Goal: Task Accomplishment & Management: Manage account settings

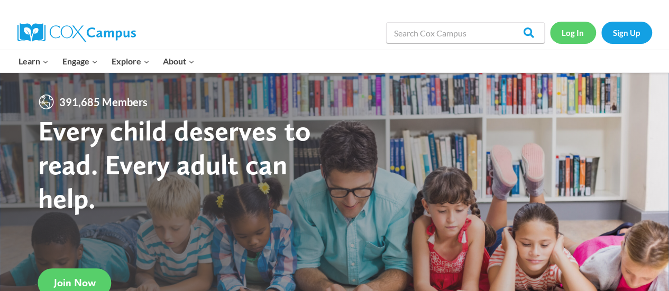
click at [574, 35] on link "Log In" at bounding box center [573, 33] width 46 height 22
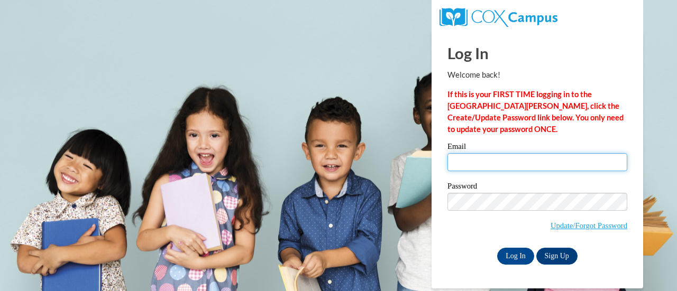
click at [490, 157] on input "Email" at bounding box center [538, 162] width 180 height 18
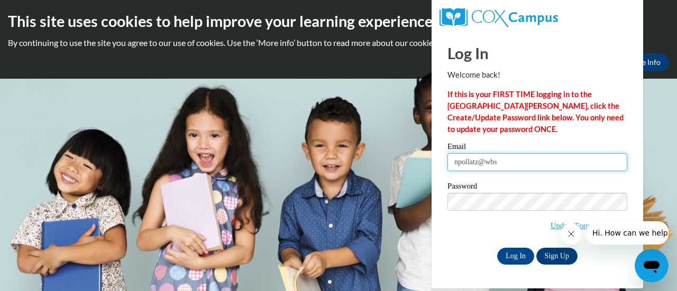
type input "[EMAIL_ADDRESS][DOMAIN_NAME]"
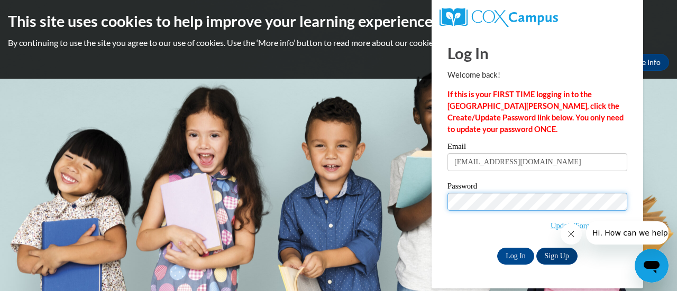
click at [497, 248] on input "Log In" at bounding box center [515, 256] width 37 height 17
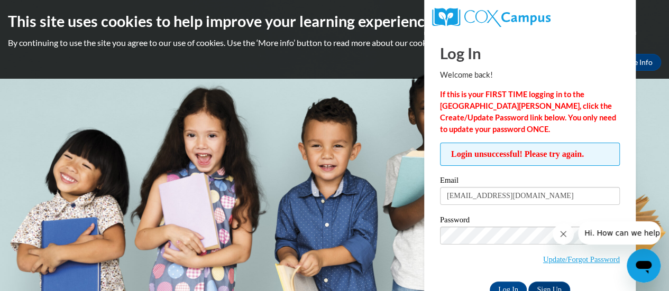
click at [561, 235] on icon "Close message from company" at bounding box center [563, 234] width 8 height 8
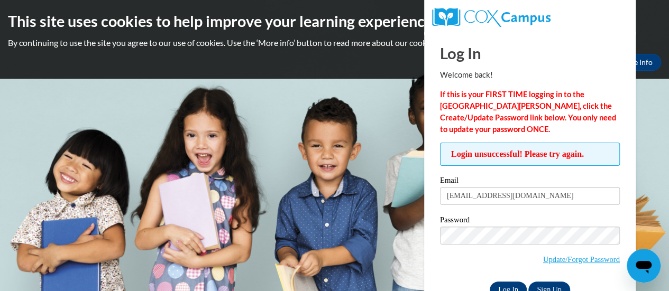
click at [500, 284] on input "Log In" at bounding box center [508, 290] width 37 height 17
click at [559, 259] on link "Update/Forgot Password" at bounding box center [581, 259] width 77 height 8
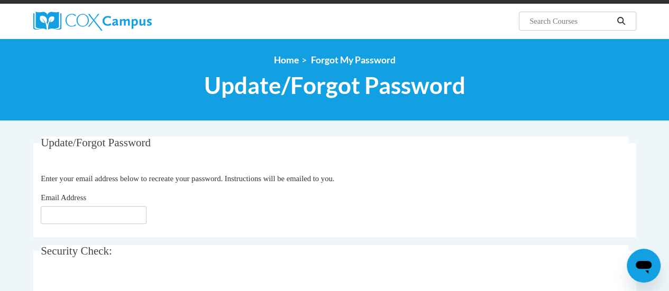
scroll to position [138, 0]
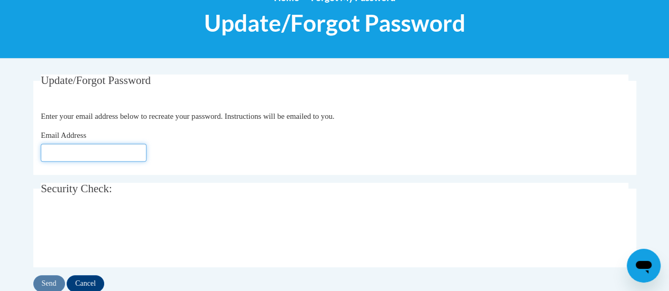
click at [82, 158] on input "Email Address" at bounding box center [94, 153] width 106 height 18
type input "[EMAIL_ADDRESS][DOMAIN_NAME]"
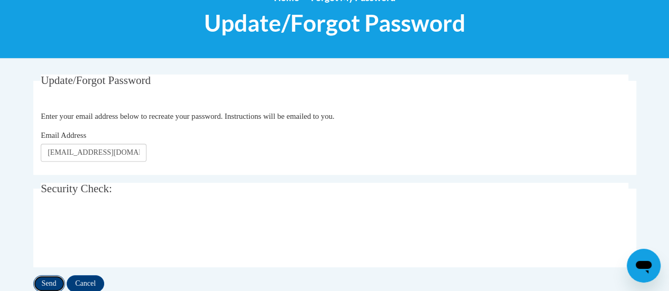
click at [44, 283] on input "Send" at bounding box center [49, 284] width 32 height 17
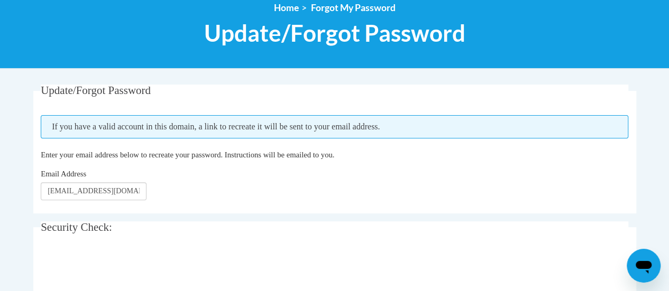
scroll to position [129, 0]
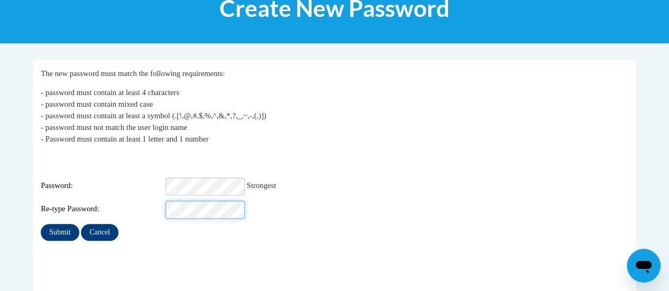
scroll to position [0, 1]
click at [41, 224] on input "Submit" at bounding box center [60, 232] width 38 height 17
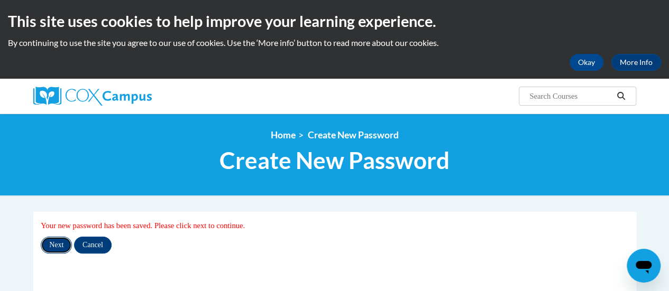
click at [56, 243] on input "Next" at bounding box center [56, 245] width 31 height 17
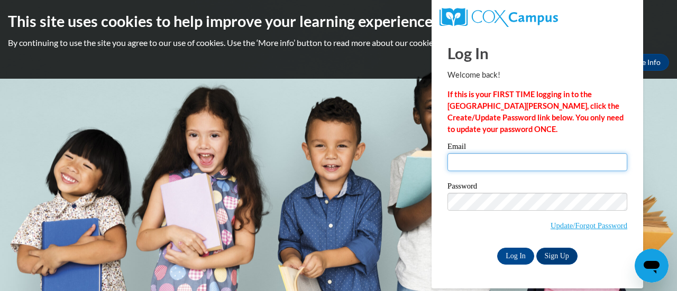
click at [470, 163] on input "Email" at bounding box center [538, 162] width 180 height 18
type input "[EMAIL_ADDRESS][DOMAIN_NAME]"
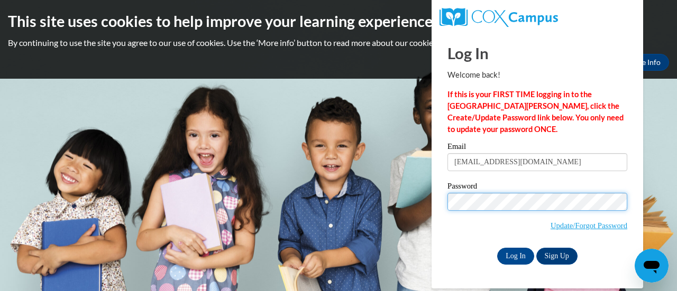
click at [497, 248] on input "Log In" at bounding box center [515, 256] width 37 height 17
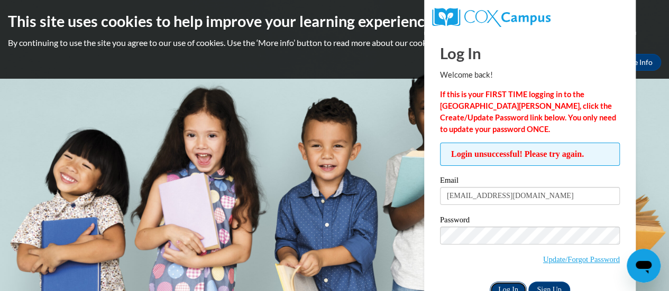
click at [512, 285] on input "Log In" at bounding box center [508, 290] width 37 height 17
click at [537, 284] on link "Sign Up" at bounding box center [548, 290] width 41 height 17
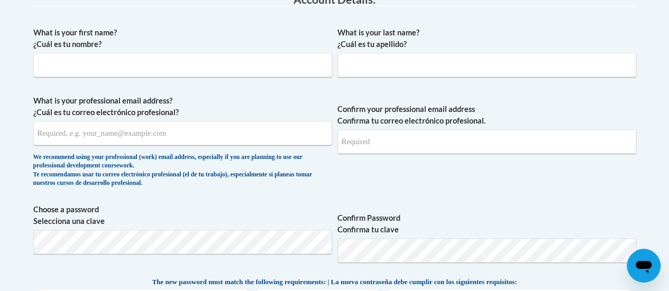
scroll to position [296, 0]
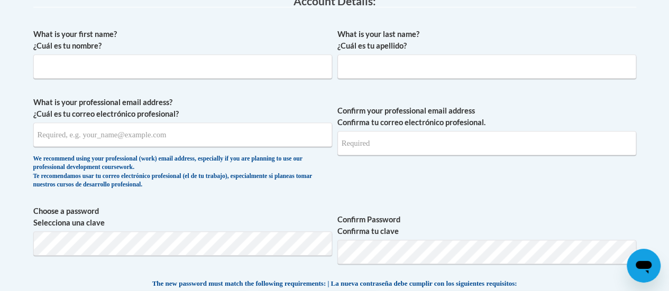
click at [147, 50] on label "What is your first name? ¿Cuál es tu nombre?" at bounding box center [182, 40] width 299 height 23
click at [147, 54] on input "What is your first name? ¿Cuál es tu nombre?" at bounding box center [182, 66] width 299 height 24
click at [148, 53] on span "What is your first name? ¿Cuál es tu nombre?" at bounding box center [182, 54] width 299 height 50
click at [234, 54] on input "What is your first name? ¿Cuál es tu nombre?" at bounding box center [182, 66] width 299 height 24
type input "Nathan"
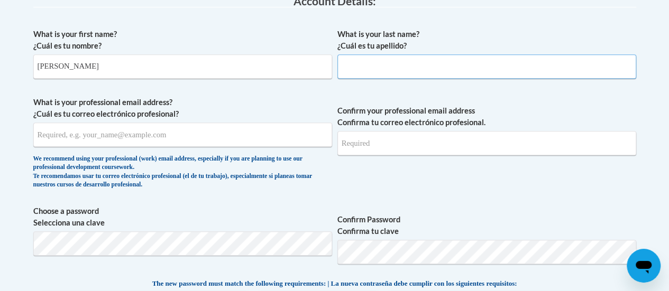
type input "Pollatz"
type input "npollatz@gmail.com"
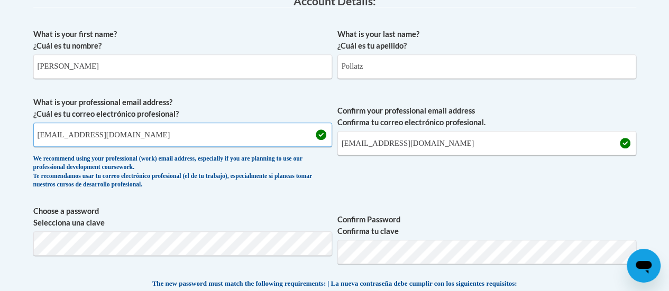
drag, startPoint x: 142, startPoint y: 136, endPoint x: 0, endPoint y: 115, distance: 143.3
click at [62, 114] on label "What is your professional email address? ¿Cuál es tu correo electrónico profesi…" at bounding box center [182, 108] width 299 height 23
click at [62, 123] on input "npollatz@gmail.com" at bounding box center [182, 135] width 299 height 24
click at [98, 133] on input "npollatz@gmail.com" at bounding box center [182, 135] width 299 height 24
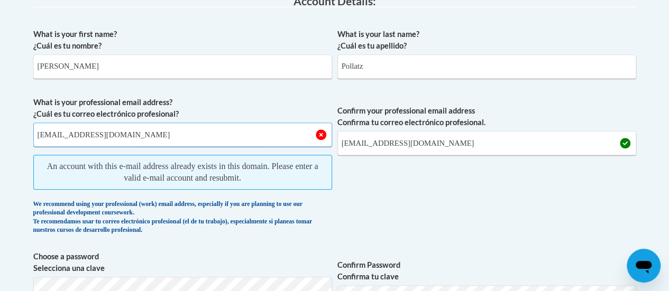
drag, startPoint x: 136, startPoint y: 136, endPoint x: 3, endPoint y: 121, distance: 134.2
type input "[EMAIL_ADDRESS][DOMAIN_NAME]"
drag, startPoint x: 431, startPoint y: 145, endPoint x: 216, endPoint y: 130, distance: 214.8
click at [216, 130] on span "What is your professional email address? ¿Cuál es tu correo electrónico profesi…" at bounding box center [334, 168] width 603 height 143
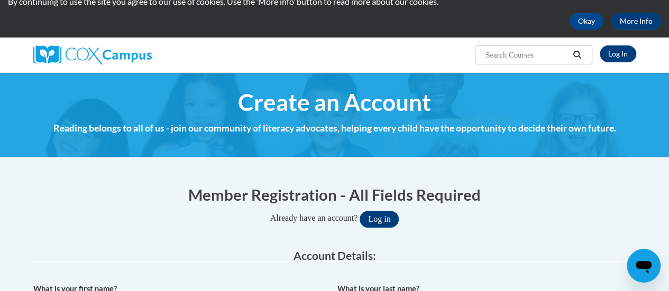
scroll to position [0, 0]
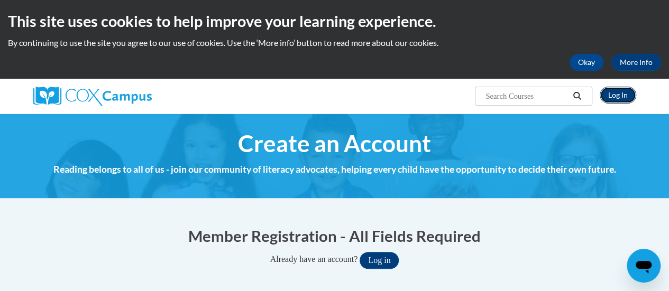
click at [616, 100] on link "Log In" at bounding box center [618, 95] width 36 height 17
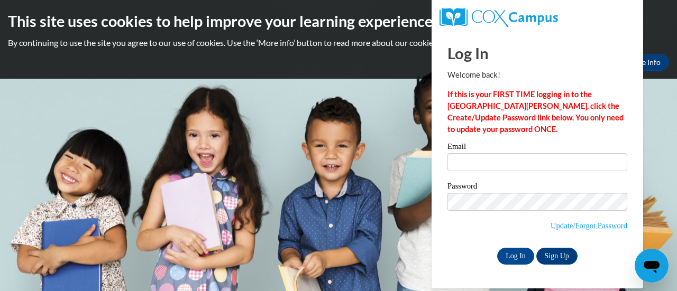
click at [476, 172] on div "Email" at bounding box center [538, 161] width 180 height 36
click at [491, 161] on input "Email" at bounding box center [538, 162] width 180 height 18
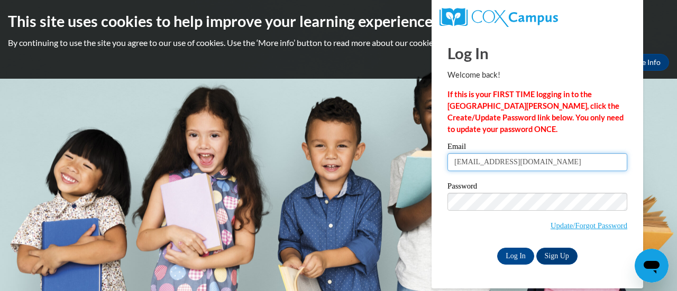
type input "[EMAIL_ADDRESS][DOMAIN_NAME]"
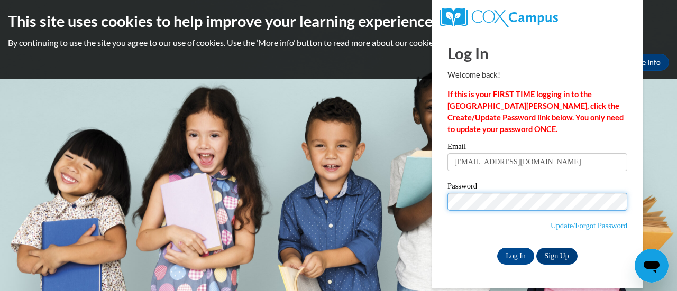
click at [497, 248] on input "Log In" at bounding box center [515, 256] width 37 height 17
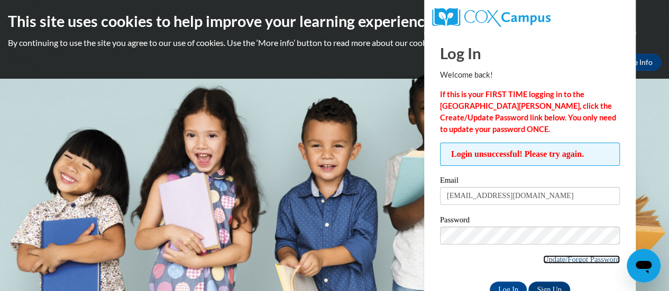
click at [580, 260] on link "Update/Forgot Password" at bounding box center [581, 259] width 77 height 8
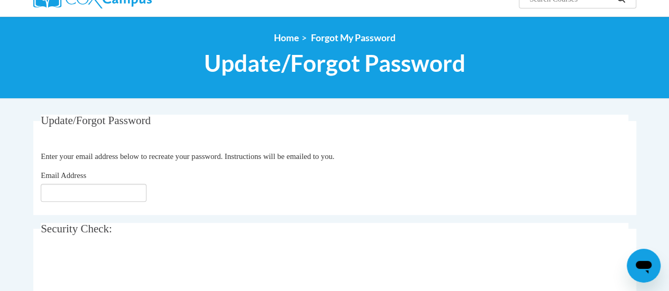
scroll to position [128, 0]
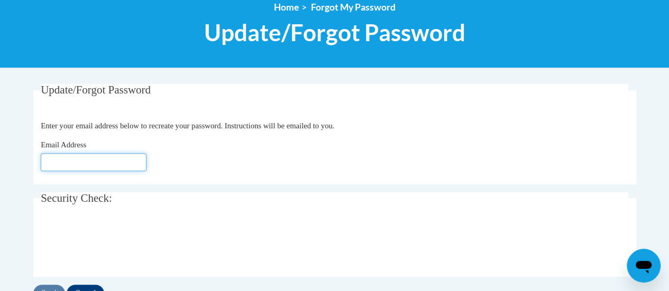
click at [75, 162] on input "Email Address" at bounding box center [94, 162] width 106 height 18
type input "[EMAIL_ADDRESS][DOMAIN_NAME]"
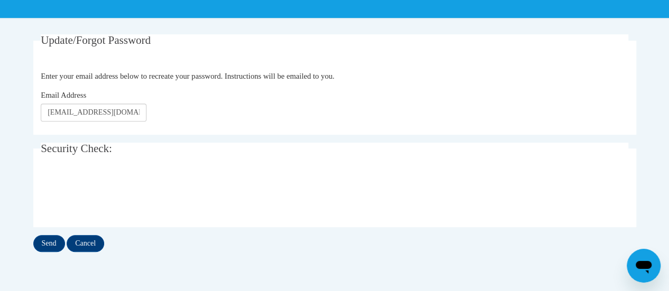
scroll to position [187, 0]
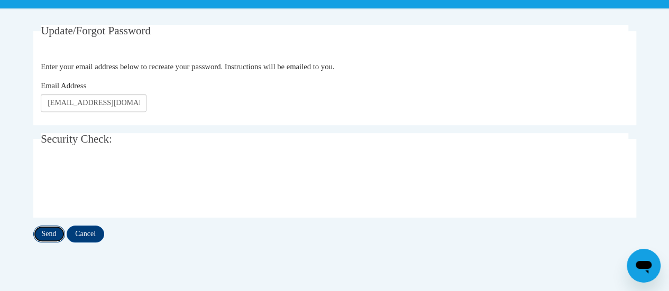
click at [47, 229] on input "Send" at bounding box center [49, 234] width 32 height 17
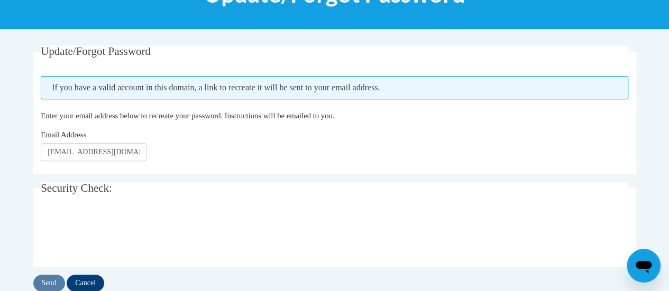
scroll to position [182, 0]
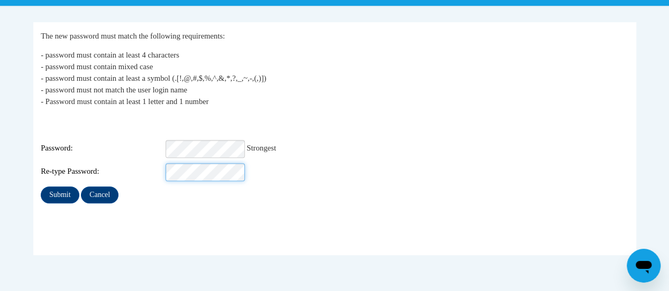
scroll to position [0, 1]
click at [67, 187] on input "Submit" at bounding box center [60, 195] width 38 height 17
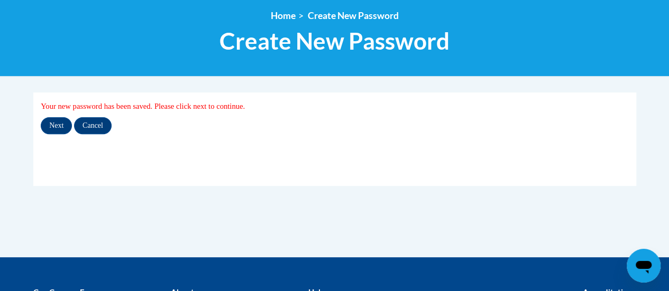
scroll to position [119, 0]
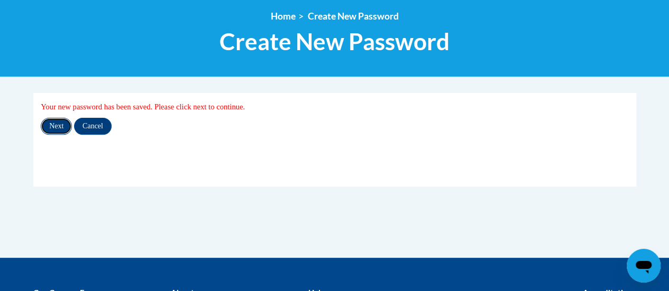
click at [59, 119] on input "Next" at bounding box center [56, 126] width 31 height 17
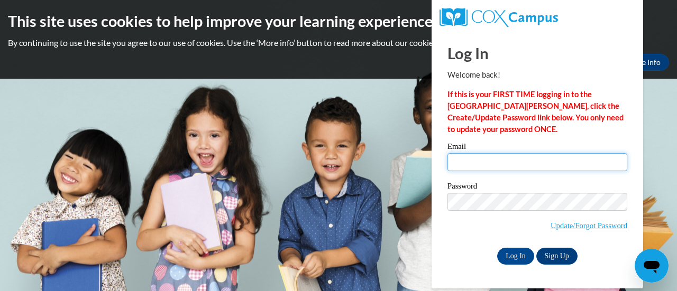
click at [492, 156] on input "Email" at bounding box center [538, 162] width 180 height 18
type input "[EMAIL_ADDRESS][DOMAIN_NAME]"
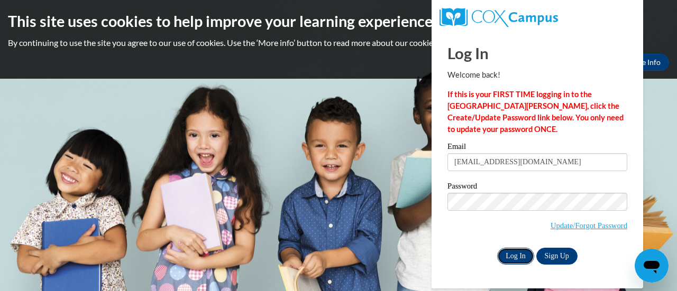
click at [510, 255] on input "Log In" at bounding box center [515, 256] width 37 height 17
